Goal: Browse casually

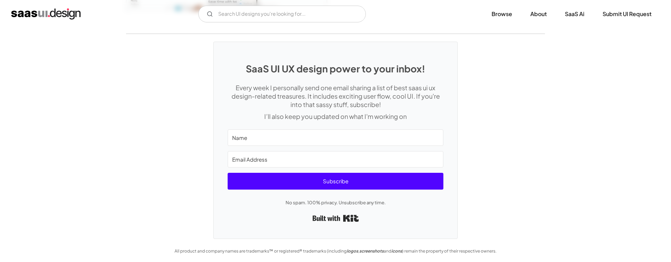
scroll to position [1615, 0]
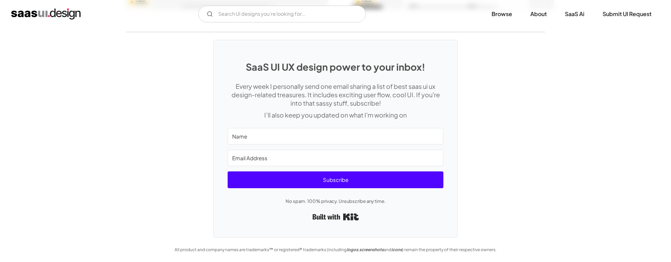
scroll to position [1756, 0]
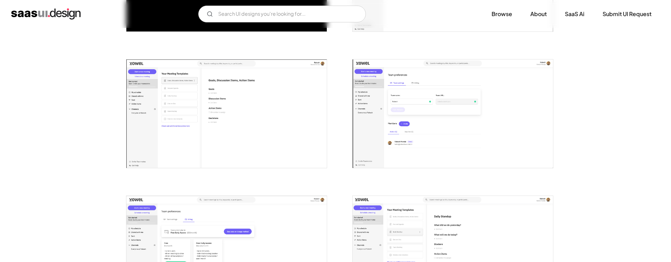
scroll to position [780, 0]
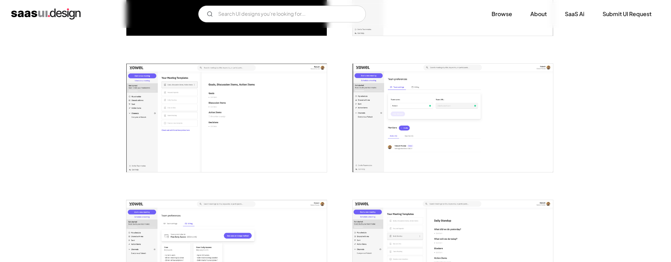
click at [153, 103] on img "open lightbox" at bounding box center [226, 118] width 201 height 108
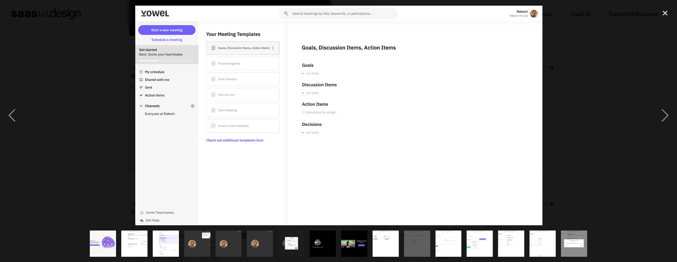
click at [75, 103] on div at bounding box center [338, 115] width 677 height 220
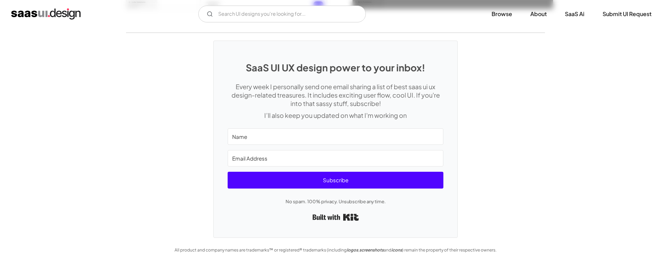
scroll to position [1216, 0]
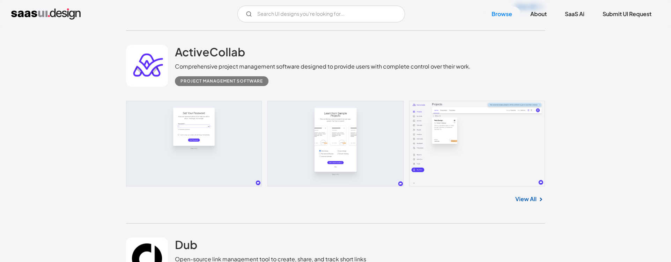
scroll to position [6146, 0]
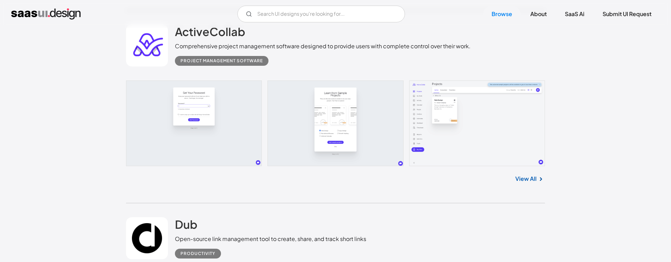
click at [491, 140] on link at bounding box center [335, 122] width 419 height 85
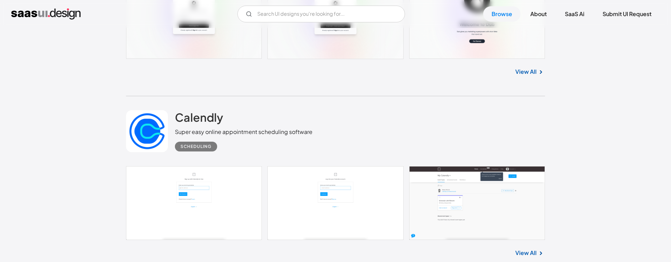
scroll to position [6548, 0]
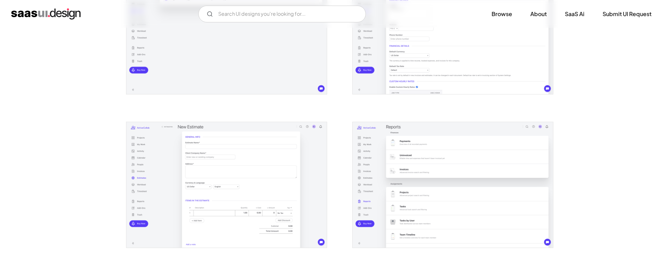
scroll to position [1079, 0]
